Goal: Ask a question

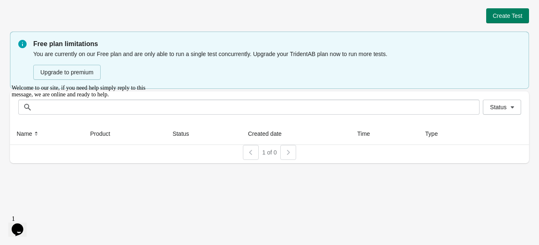
click at [18, 224] on icon "Chat widget" at bounding box center [18, 230] width 12 height 12
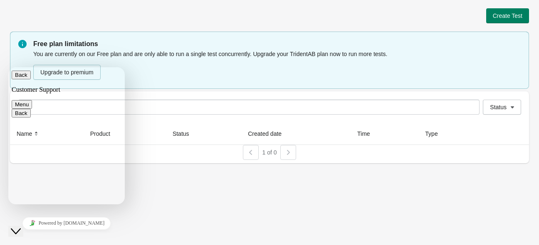
drag, startPoint x: 61, startPoint y: 144, endPoint x: 62, endPoint y: 113, distance: 31.6
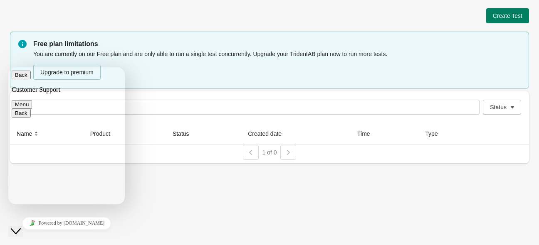
drag, startPoint x: 52, startPoint y: 94, endPoint x: 42, endPoint y: 153, distance: 59.9
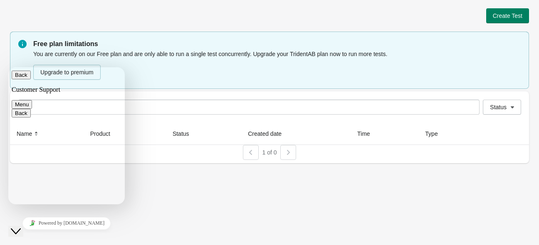
click at [18, 75] on button "Back" at bounding box center [21, 75] width 19 height 9
paste textarea "**********"
type textarea "**********"
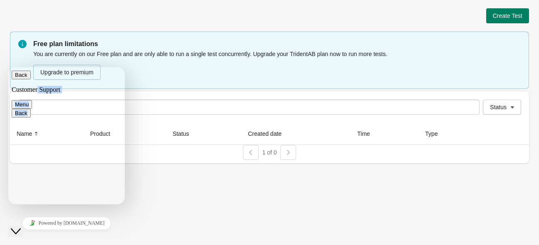
drag, startPoint x: 71, startPoint y: 117, endPoint x: 58, endPoint y: 72, distance: 47.1
click at [19, 77] on button "Back" at bounding box center [21, 75] width 19 height 9
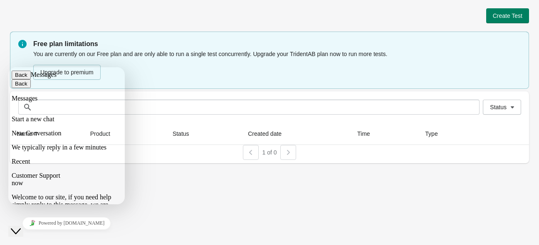
scroll to position [83, 0]
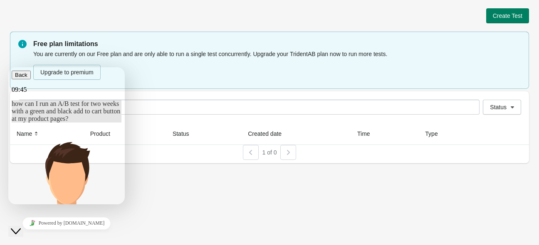
click at [74, 122] on span "how can I run an A/B test for two weeks with a green and black add to cart butt…" at bounding box center [66, 111] width 109 height 22
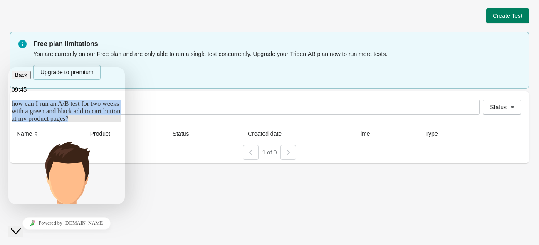
click at [74, 122] on span "how can I run an A/B test for two weeks with a green and black add to cart butt…" at bounding box center [66, 111] width 109 height 22
copy span "how can I run an A/B test for two weeks with a green and black add to cart butt…"
click at [15, 78] on icon "button" at bounding box center [15, 75] width 0 height 6
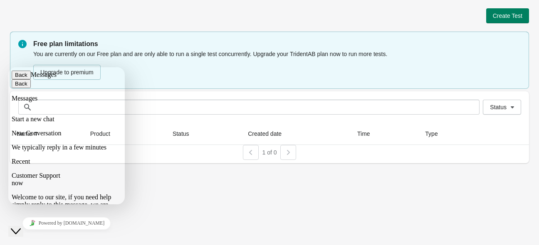
click at [22, 79] on button "Back" at bounding box center [21, 75] width 19 height 9
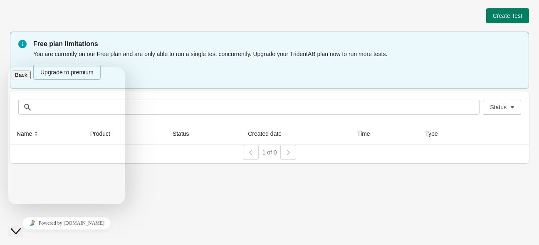
paste textarea "**********"
type textarea "**********"
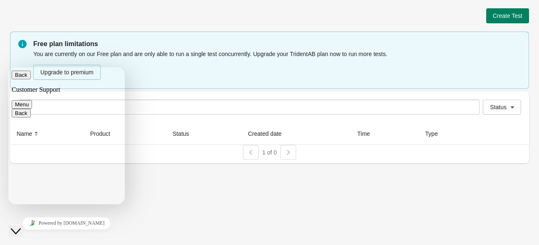
click at [18, 79] on button "Back" at bounding box center [21, 75] width 19 height 9
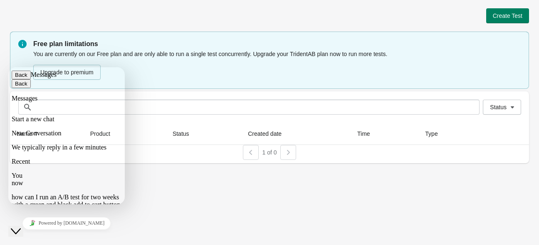
scroll to position [0, 0]
click at [22, 79] on button "Back" at bounding box center [21, 75] width 19 height 9
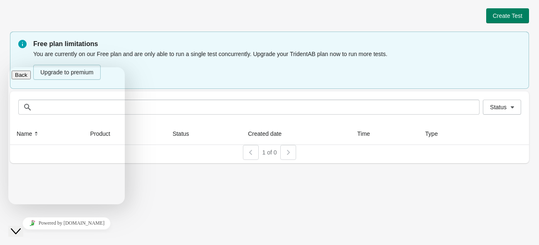
scroll to position [83, 0]
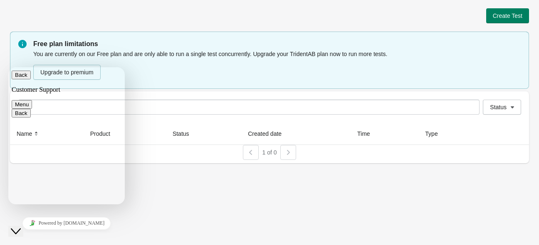
type textarea "*"
type textarea "**********"
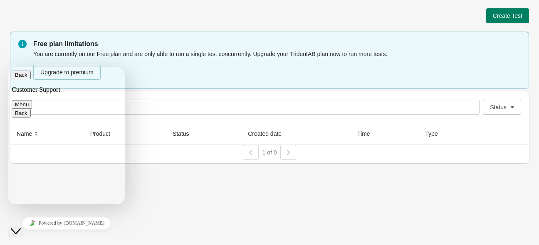
scroll to position [243, 0]
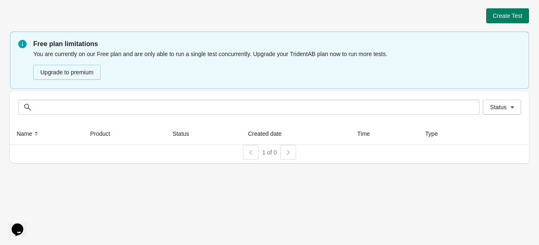
click at [24, 229] on div "Opens Chat This icon Opens the chat window." at bounding box center [17, 229] width 13 height 13
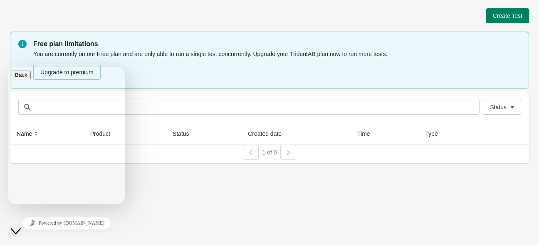
scroll to position [97, 0]
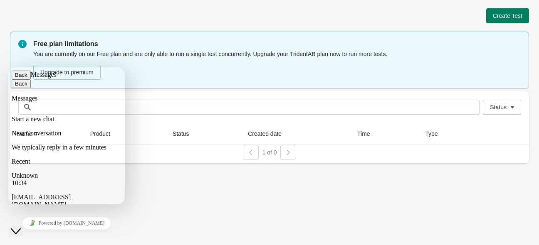
scroll to position [42, 0]
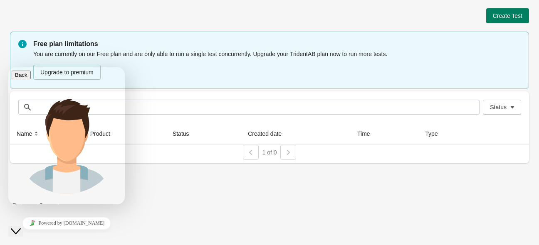
scroll to position [0, 0]
click at [15, 78] on icon "button" at bounding box center [15, 75] width 0 height 6
